Goal: Information Seeking & Learning: Learn about a topic

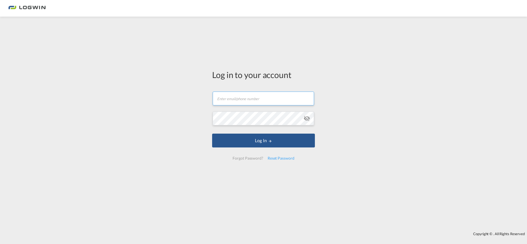
click at [253, 97] on input "text" at bounding box center [263, 98] width 101 height 14
type input "[PERSON_NAME][EMAIL_ADDRESS][DOMAIN_NAME]"
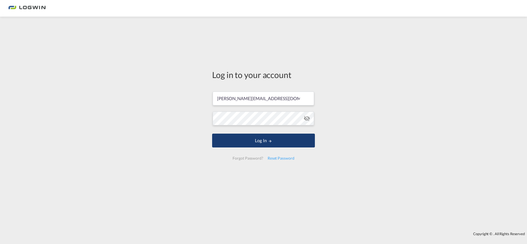
click at [272, 141] on md-icon "LOGIN" at bounding box center [270, 141] width 4 height 4
